Goal: Answer question/provide support: Answer question/provide support

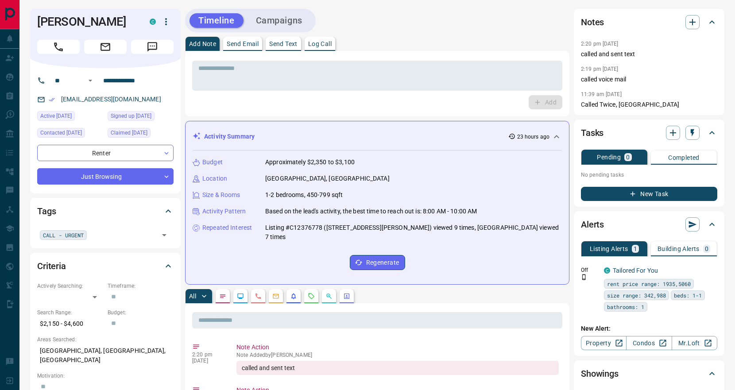
click at [314, 293] on icon "Requests" at bounding box center [311, 296] width 7 height 7
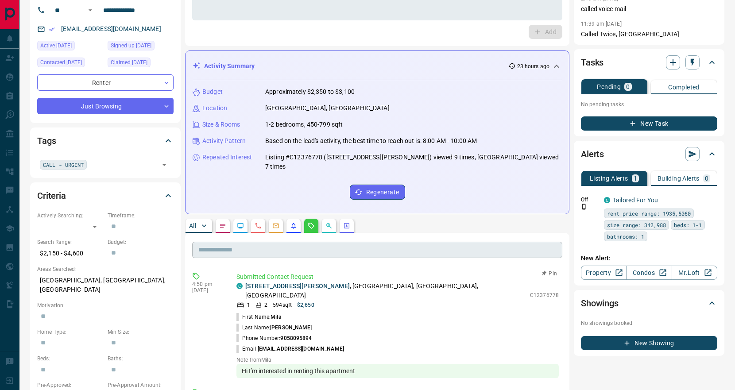
scroll to position [77, 0]
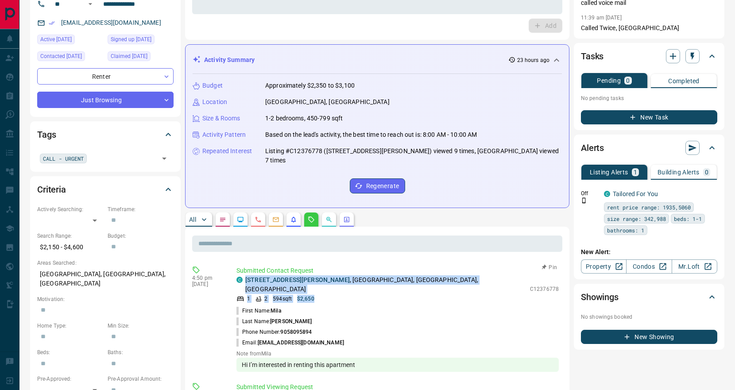
drag, startPoint x: 344, startPoint y: 282, endPoint x: 246, endPoint y: 267, distance: 99.5
click at [246, 275] on div "C [STREET_ADDRESS][PERSON_NAME] 1 2 594 sqft $2,650" at bounding box center [380, 288] width 289 height 27
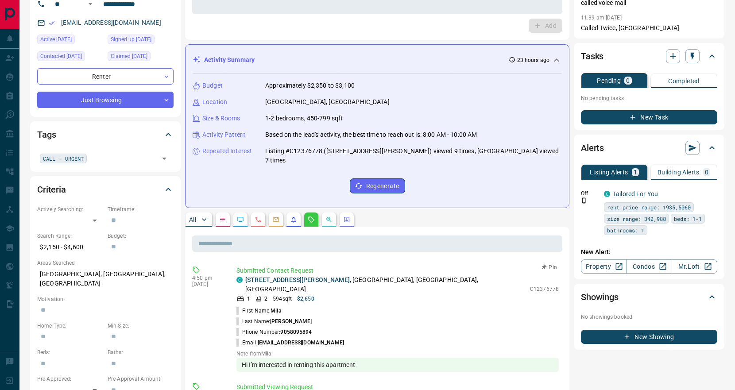
click at [377, 316] on li "Last Name: [PERSON_NAME]" at bounding box center [397, 321] width 322 height 11
drag, startPoint x: 312, startPoint y: 268, endPoint x: 244, endPoint y: 272, distance: 67.4
click at [244, 275] on div "C [STREET_ADDRESS][PERSON_NAME]" at bounding box center [380, 284] width 289 height 19
copy p "[STREET_ADDRESS][PERSON_NAME] ,"
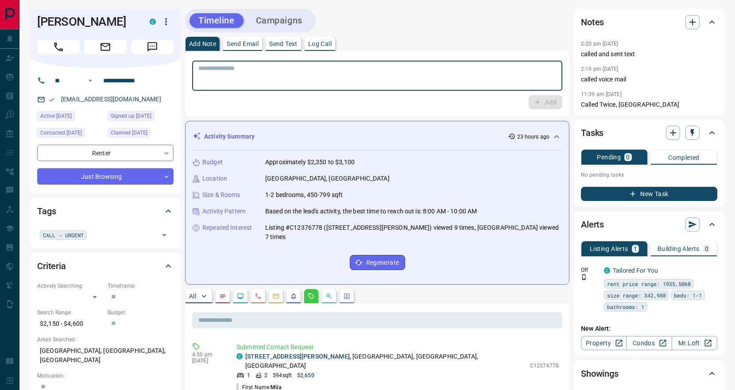
click at [261, 75] on textarea at bounding box center [377, 76] width 358 height 23
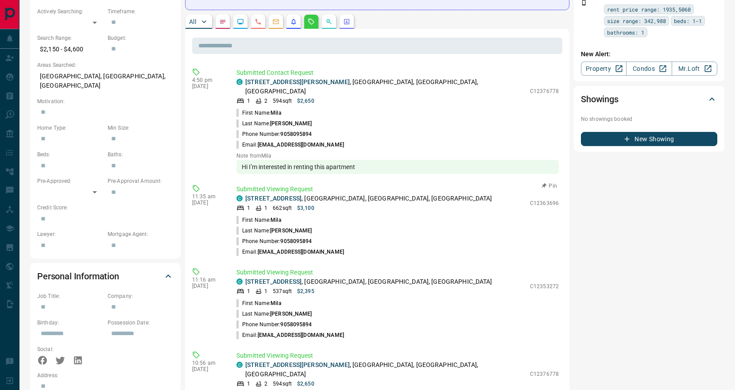
scroll to position [283, 0]
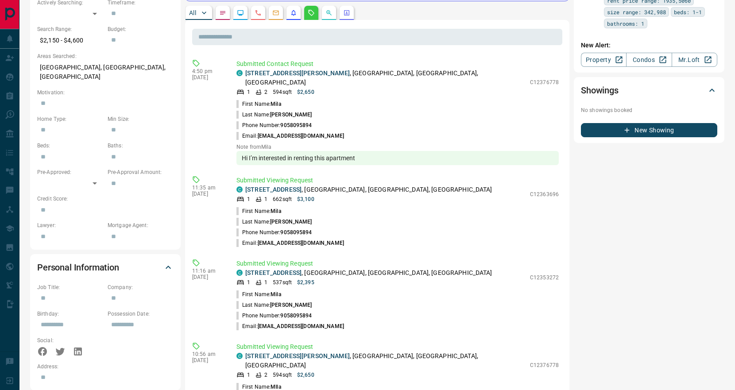
type textarea "*********"
